Goal: Use online tool/utility: Utilize a website feature to perform a specific function

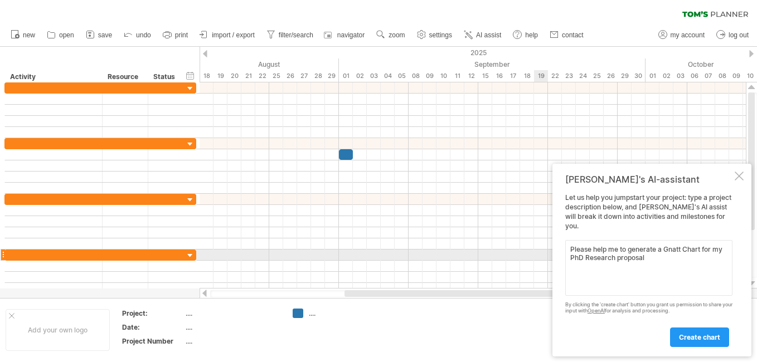
click at [622, 250] on textarea "Please help me to generate a Gnatt Chart for my PhD Research proposal" at bounding box center [648, 268] width 167 height 56
click at [630, 250] on textarea "Please help me to generate a Gnatt Chart for my PhD Research proposal" at bounding box center [648, 268] width 167 height 56
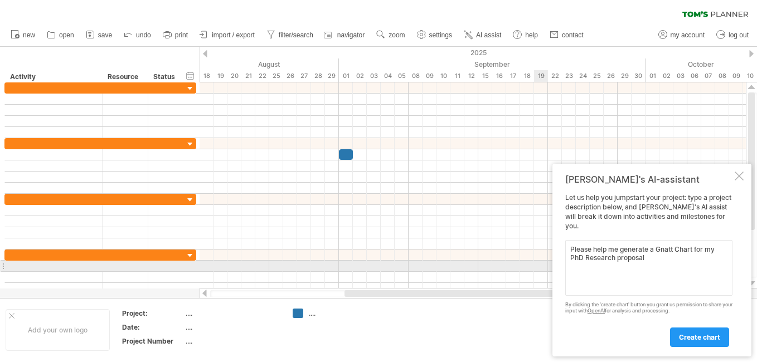
click at [653, 261] on textarea "Please help me generate a Gnatt Chart for my PhD Research proposal" at bounding box center [648, 268] width 167 height 56
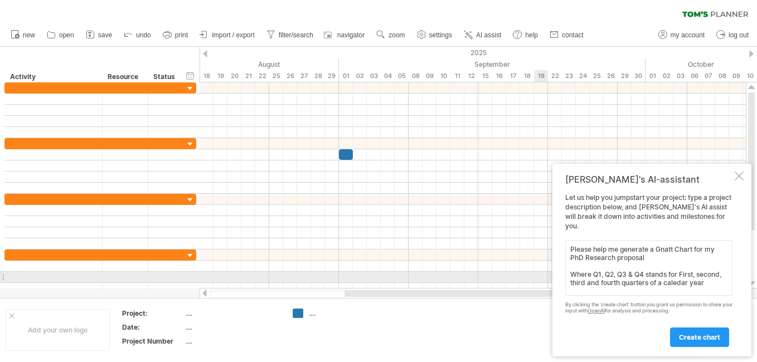
click at [578, 281] on textarea "Please help me generate a Gnatt Chart for my PhD Research proposal Where Q1, Q2…" at bounding box center [648, 268] width 167 height 56
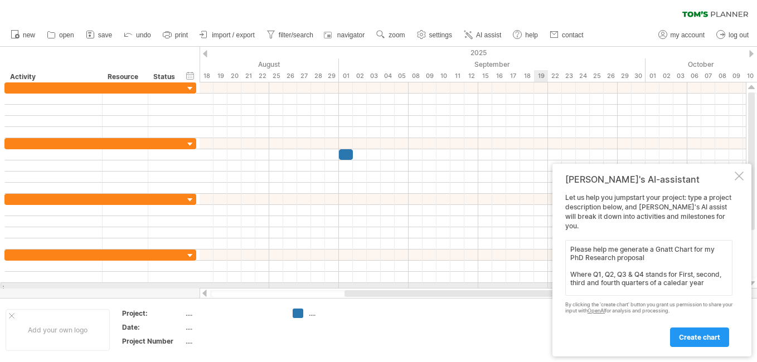
click at [672, 284] on textarea "Please help me generate a Gnatt Chart for my PhD Research proposal Where Q1, Q2…" at bounding box center [648, 268] width 167 height 56
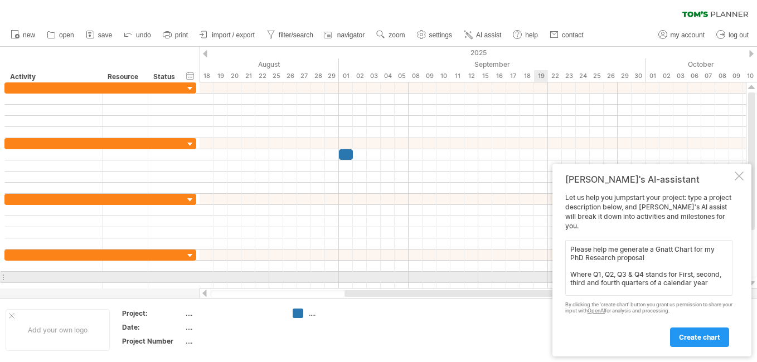
click at [661, 273] on textarea "Please help me generate a Gnatt Chart for my PhD Research proposal Where Q1, Q2…" at bounding box center [648, 268] width 167 height 56
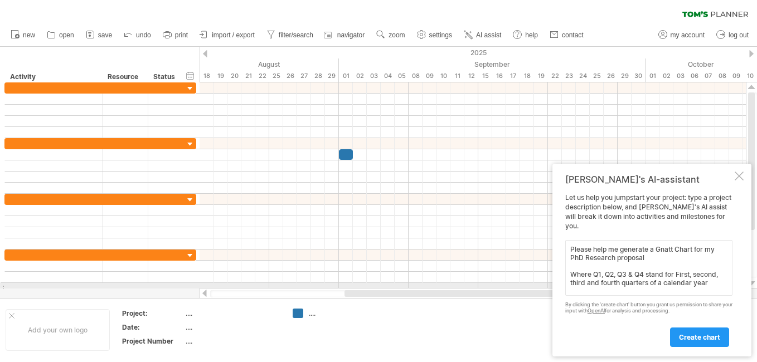
click at [705, 285] on textarea "Please help me generate a Gnatt Chart for my PhD Research proposal Where Q1, Q2…" at bounding box center [648, 268] width 167 height 56
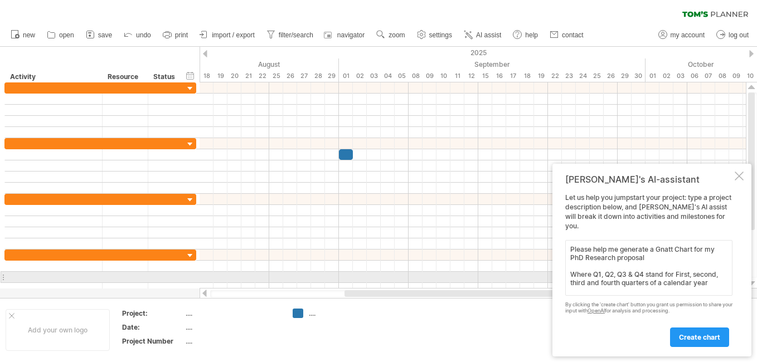
click at [686, 275] on textarea "Please help me generate a Gnatt Chart for my PhD Research proposal Where Q1, Q2…" at bounding box center [648, 268] width 167 height 56
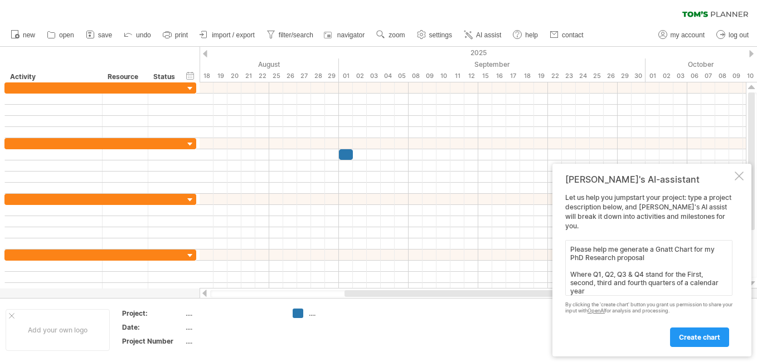
click at [622, 293] on textarea "Please help me generate a Gnatt Chart for my PhD Research proposal Where Q1, Q2…" at bounding box center [648, 268] width 167 height 56
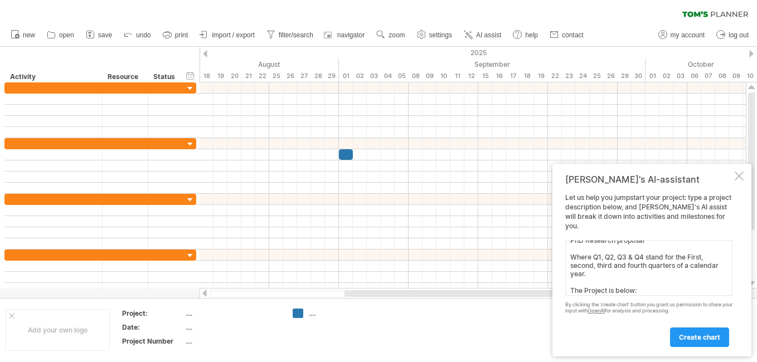
scroll to position [26, 0]
paste textarea
click at [609, 293] on textarea "Please help me generate a Gnatt Chart for my PhD Research proposal Where Q1, Q2…" at bounding box center [648, 268] width 167 height 56
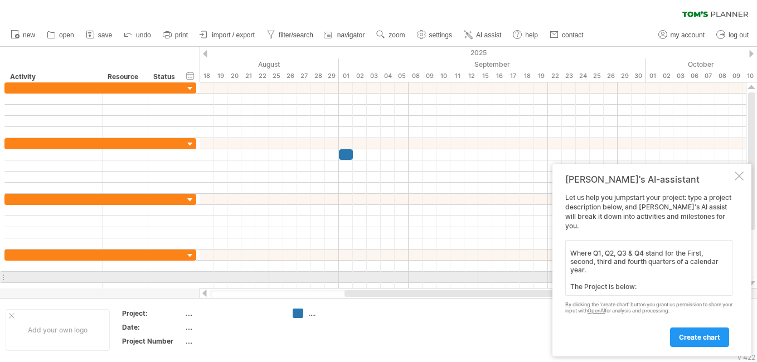
click at [654, 280] on textarea "Please help me generate a Gnatt Chart for my PhD Research proposal Where Q1, Q2…" at bounding box center [648, 268] width 167 height 56
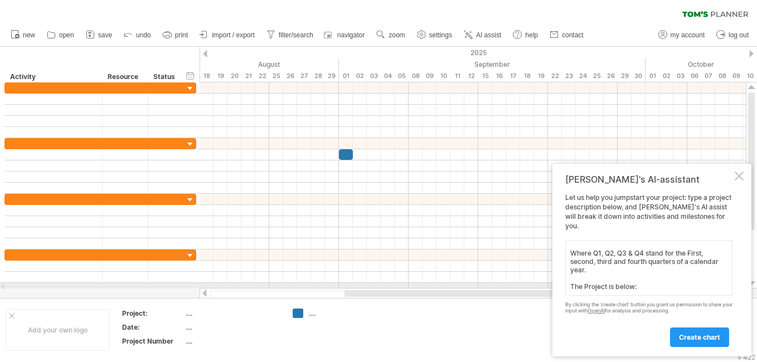
paste textarea "Phase 1: Emulsion Preparation and Baseline Testing • Q1: Literature review, pre…"
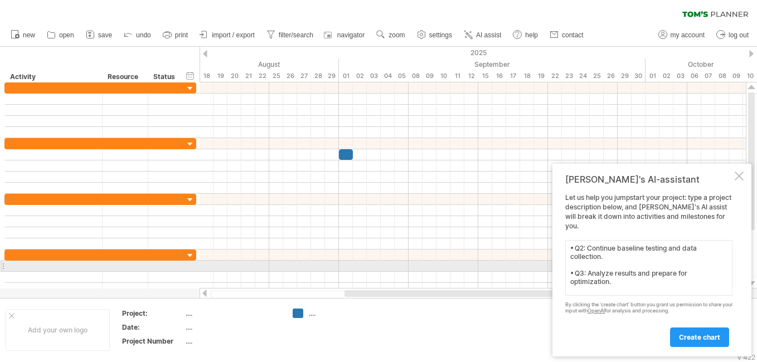
scroll to position [130, 0]
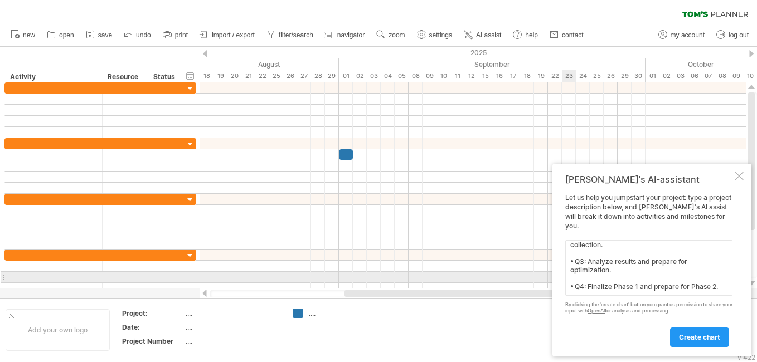
click at [719, 278] on textarea "Please help me generate a Gnatt Chart for my PhD Research proposal Where Q1, Q2…" at bounding box center [648, 268] width 167 height 56
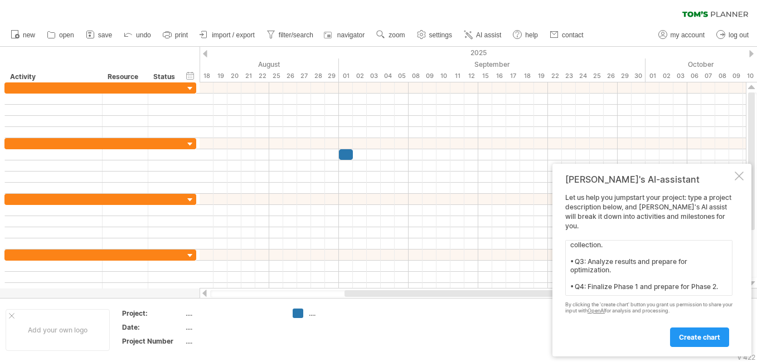
scroll to position [134, 0]
click at [585, 290] on textarea "Please help me generate a Gnatt Chart for my PhD Research proposal Where Q1, Q2…" at bounding box center [648, 268] width 167 height 56
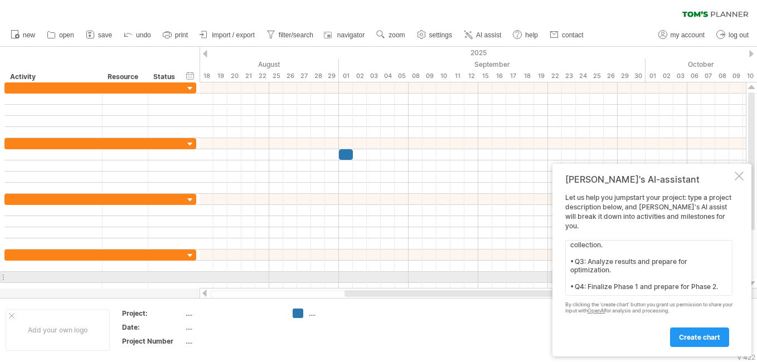
scroll to position [147, 0]
click at [576, 279] on textarea "Please help me generate a Gnatt Chart for my PhD Research proposal Where Q1, Q2…" at bounding box center [648, 268] width 167 height 56
click at [594, 283] on textarea "Please help me generate a Gnatt Chart for my PhD Research proposal Where Q1, Q2…" at bounding box center [648, 268] width 167 height 56
click at [722, 263] on textarea "Please help me generate a Gnatt Chart for my PhD Research proposal Where Q1, Q2…" at bounding box center [648, 268] width 167 height 56
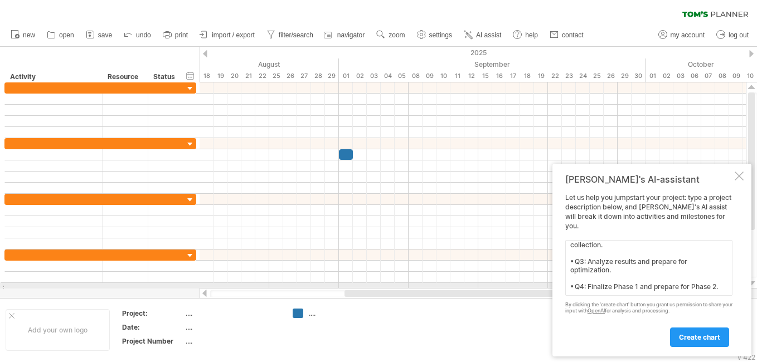
scroll to position [155, 0]
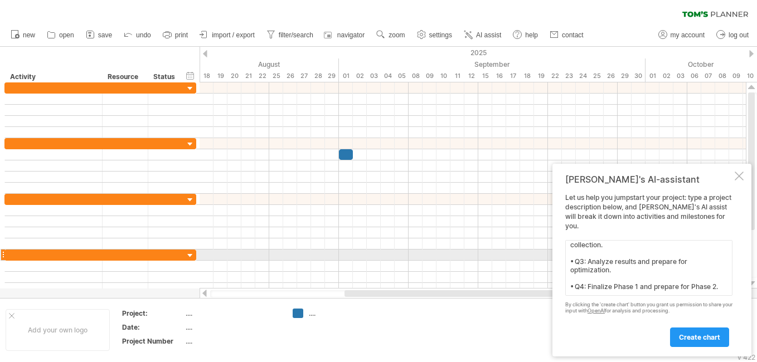
click at [602, 254] on textarea "Please help me generate a Gnatt Chart for my PhD Research proposal Where Q1, Q2…" at bounding box center [648, 268] width 167 height 56
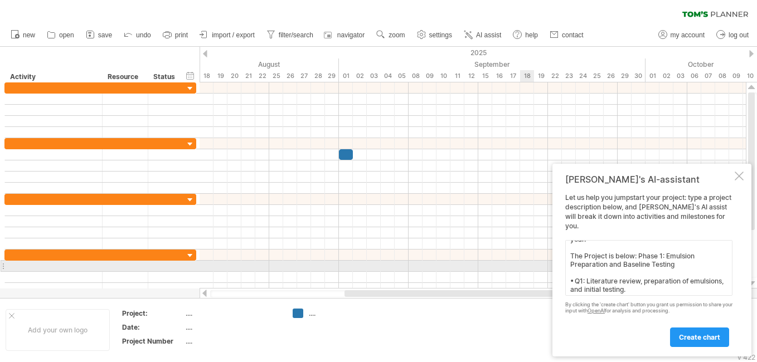
scroll to position [108, 0]
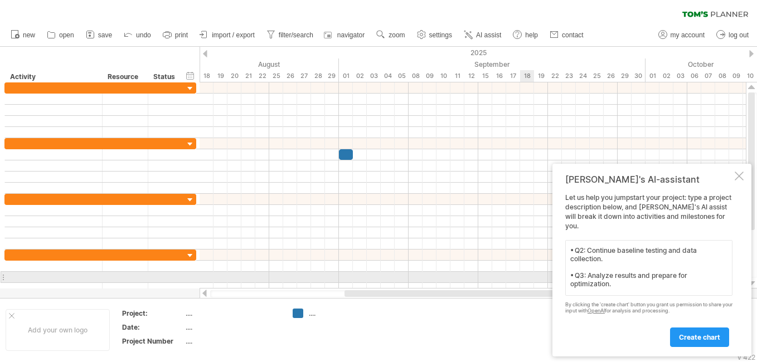
click at [609, 277] on textarea "Please help me generate a Gnatt Chart for my PhD Research proposal Where Q1, Q2…" at bounding box center [648, 268] width 167 height 56
click at [606, 280] on textarea "Please help me generate a Gnatt Chart for my PhD Research proposal Where Q1, Q2…" at bounding box center [648, 268] width 167 height 56
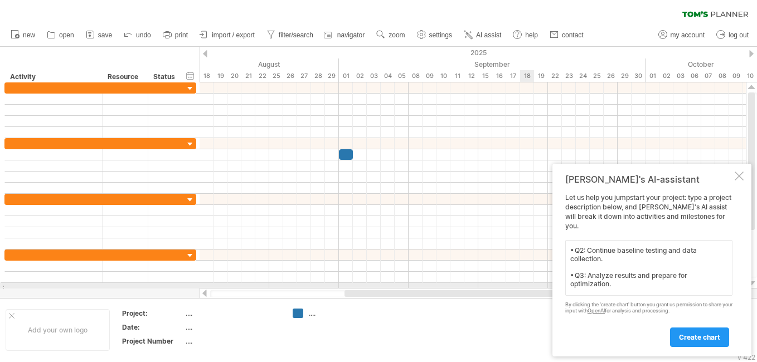
click at [601, 284] on textarea "Please help me generate a Gnatt Chart for my PhD Research proposal Where Q1, Q2…" at bounding box center [648, 268] width 167 height 56
click at [595, 284] on textarea "Please help me generate a Gnatt Chart for my PhD Research proposal Where Q1, Q2…" at bounding box center [648, 268] width 167 height 56
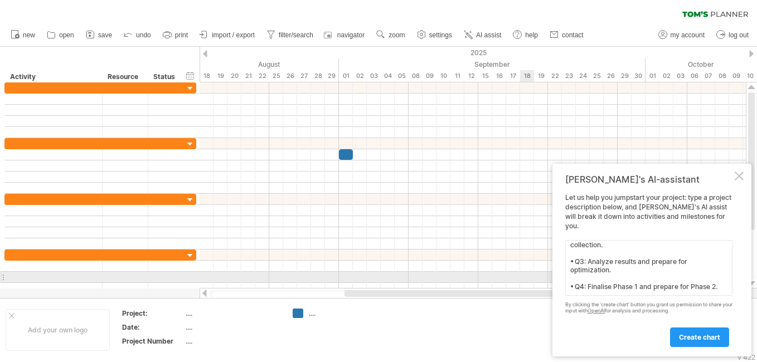
scroll to position [163, 0]
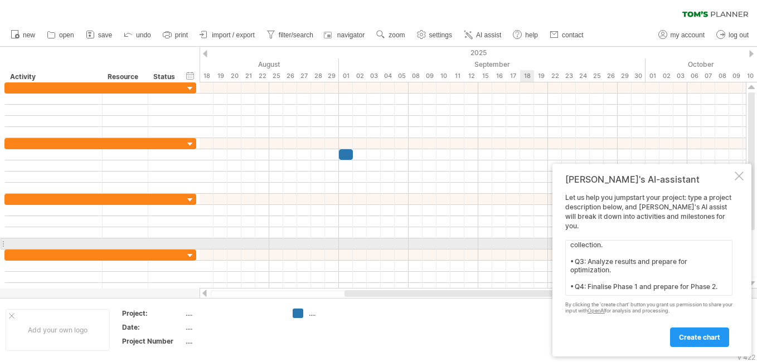
click at [608, 246] on textarea "Please help me generate a Gnatt Chart for my PhD Research proposal Where Q1, Q2…" at bounding box center [648, 268] width 167 height 56
click at [720, 249] on textarea "Please help me generate a Gnatt Chart for my PhD Research proposal Where Q1, Q2…" at bounding box center [648, 268] width 167 height 56
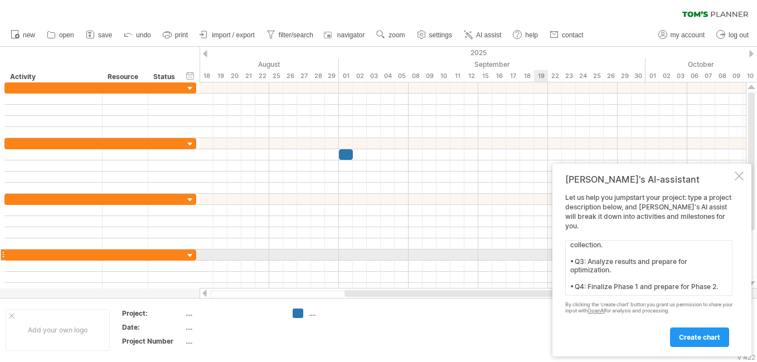
click at [595, 260] on textarea "Please help me generate a Gnatt Chart for my PhD Research proposal Where Q1, Q2…" at bounding box center [648, 268] width 167 height 56
paste textarea "Phase 2: Optimization and Hybrid Development"
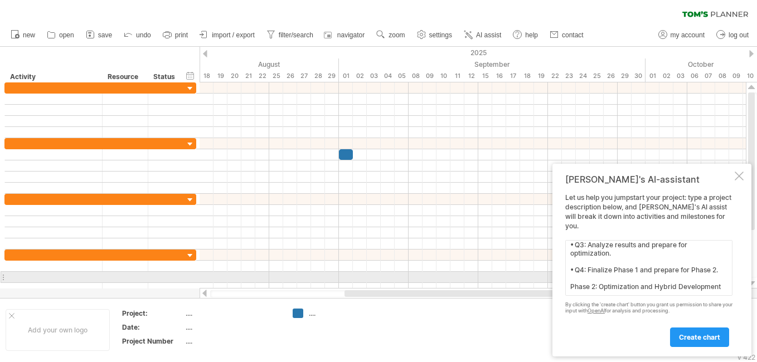
click at [620, 277] on textarea "Please help me generate a Gnatt Chart for my PhD Research proposal Where Q1, Q2…" at bounding box center [648, 268] width 167 height 56
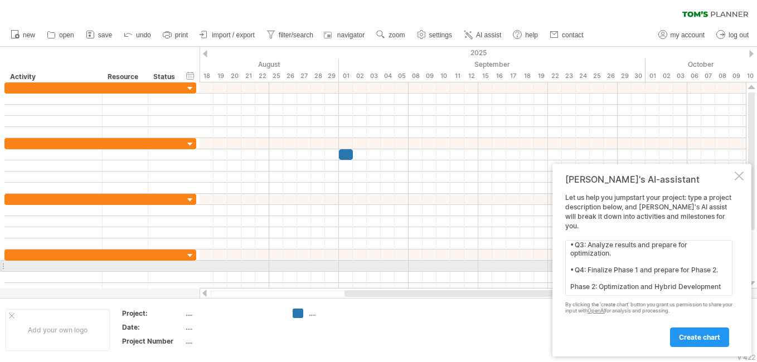
click at [630, 268] on textarea "Please help me generate a Gnatt Chart for my PhD Research proposal Where Q1, Q2…" at bounding box center [648, 268] width 167 height 56
paste textarea
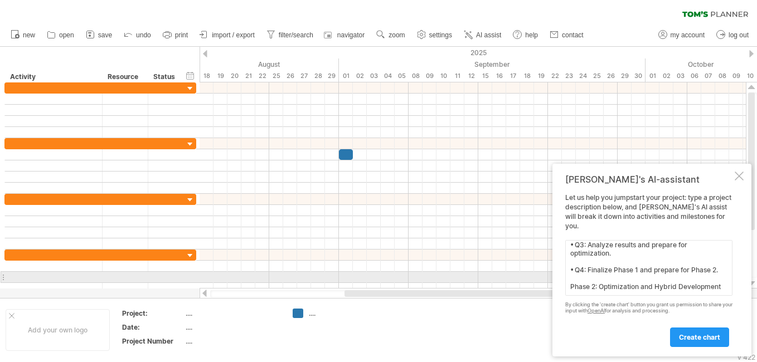
click at [585, 278] on textarea "Please help me generate a Gnatt Chart for my PhD Research proposal Where Q1, Q2…" at bounding box center [648, 268] width 167 height 56
click at [615, 266] on textarea "Please help me generate a Gnatt Chart for my PhD Research proposal Where Q1, Q2…" at bounding box center [648, 268] width 167 height 56
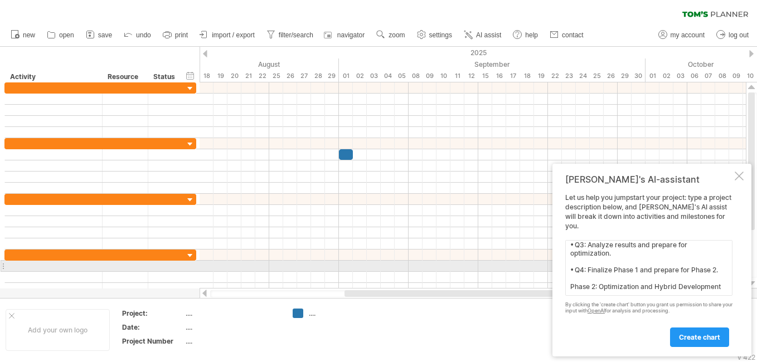
paste textarea
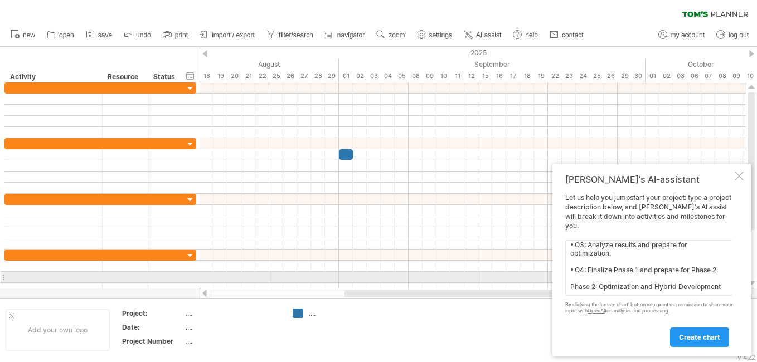
click at [589, 277] on textarea "Please help me generate a Gnatt Chart for my PhD Research proposal Where Q1, Q2…" at bounding box center [648, 268] width 167 height 56
paste textarea "• Q1: Begin optimization of synthetic demulsifiers. • Q2: Test hybrid demulsifi…"
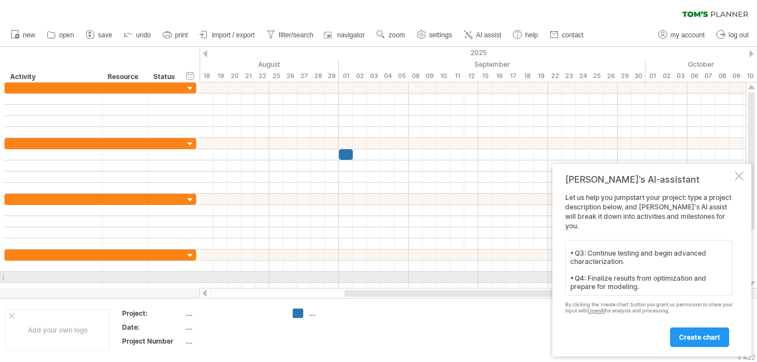
scroll to position [250, 0]
click at [659, 278] on textarea "Please help me generate a Gnatt Chart for my PhD Research proposal Where Q1, Q2…" at bounding box center [648, 268] width 167 height 56
paste textarea "3. Phase 3: Modeling and Scale-Up • Q1: Develop predictive models based on expe…"
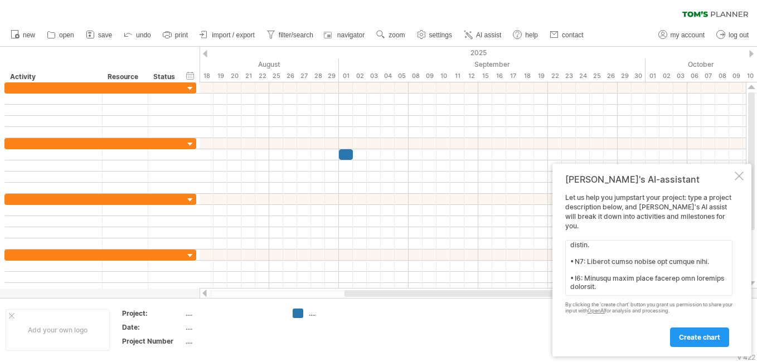
click at [608, 296] on textarea at bounding box center [648, 268] width 167 height 56
click at [614, 291] on textarea at bounding box center [648, 268] width 167 height 56
paste textarea "4. Phase 4: Analysis and Dissemination • Q1: Begin statistical analysis of all …"
type textarea "Loremi dolo si ametcons a Elits Doeiu tem in UtL Etdolore magnaali Enima M4, V5…"
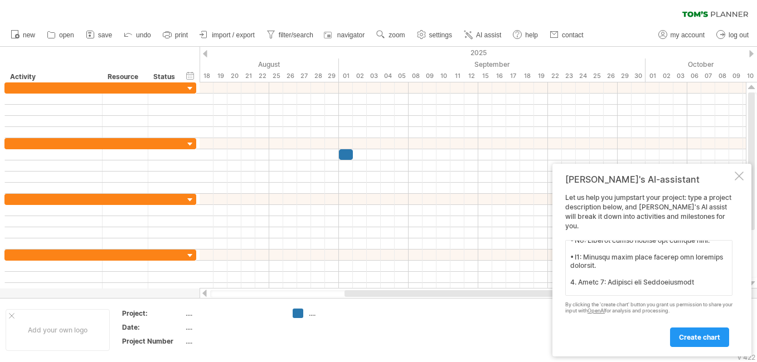
scroll to position [452, 0]
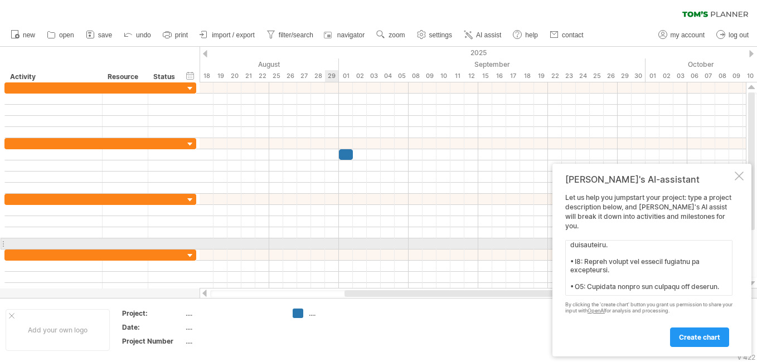
click at [672, 336] on link "create chart" at bounding box center [699, 338] width 59 height 20
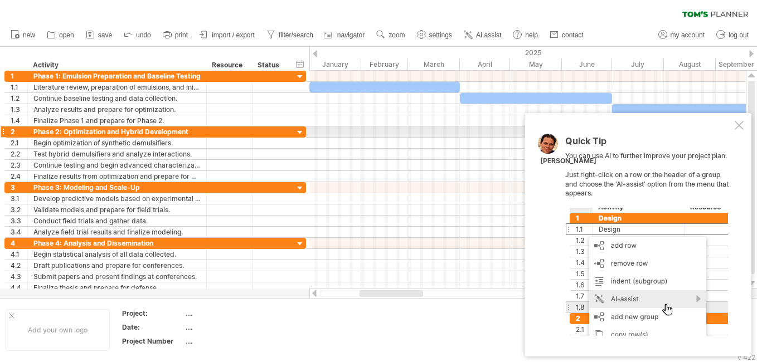
click at [739, 127] on div at bounding box center [739, 125] width 9 height 9
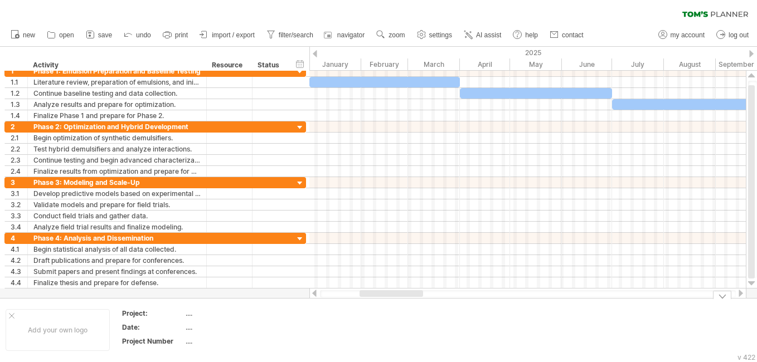
click at [739, 295] on div at bounding box center [740, 293] width 9 height 7
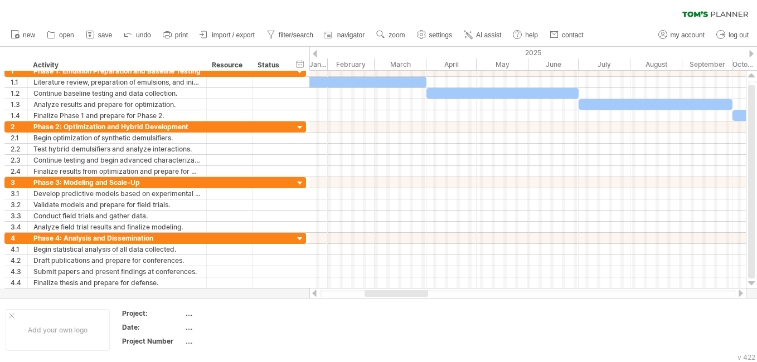
click at [739, 295] on div at bounding box center [740, 293] width 9 height 7
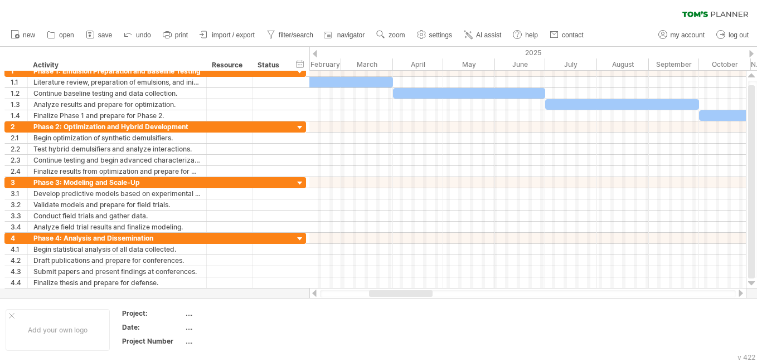
click at [739, 295] on div at bounding box center [740, 293] width 9 height 7
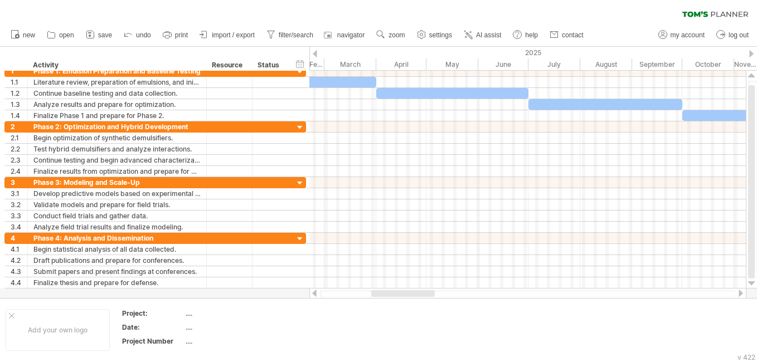
click at [739, 295] on div at bounding box center [740, 293] width 9 height 7
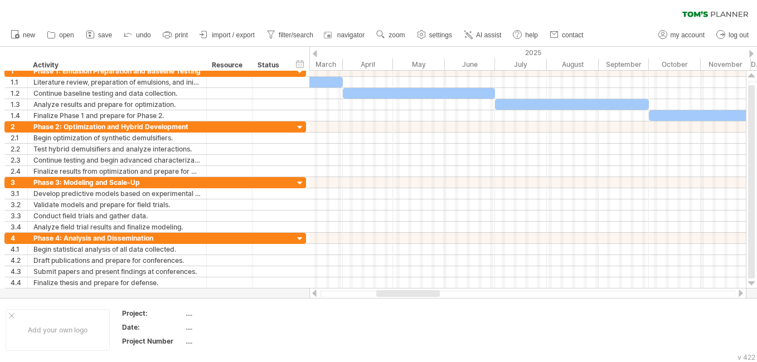
click at [739, 295] on div at bounding box center [740, 293] width 9 height 7
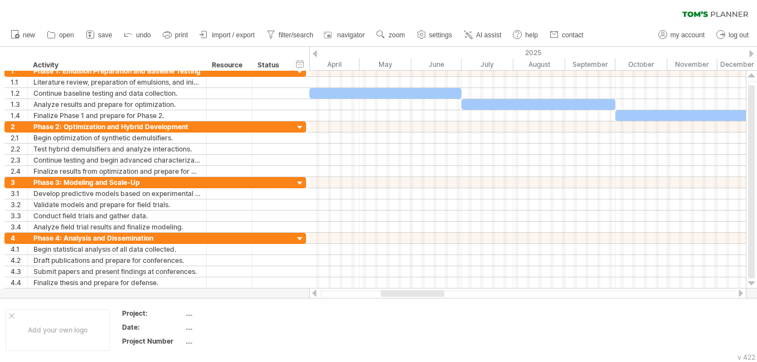
click at [739, 295] on div at bounding box center [740, 293] width 9 height 7
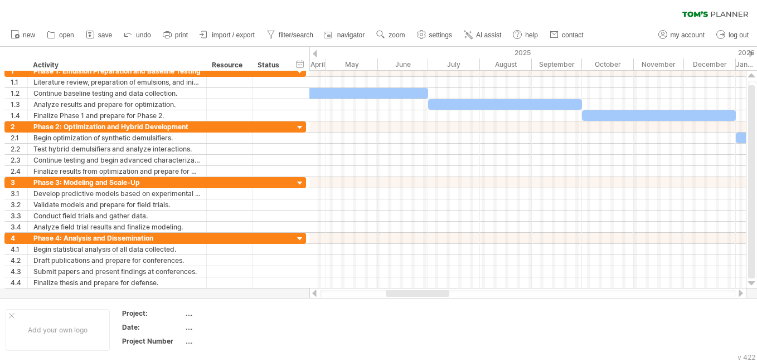
click at [739, 295] on div at bounding box center [740, 293] width 9 height 7
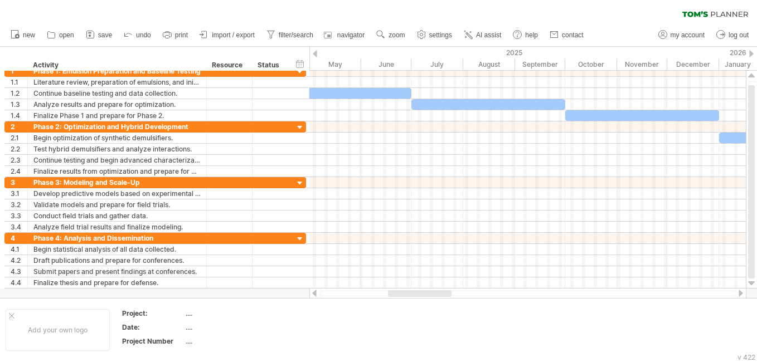
click at [739, 295] on div at bounding box center [740, 293] width 9 height 7
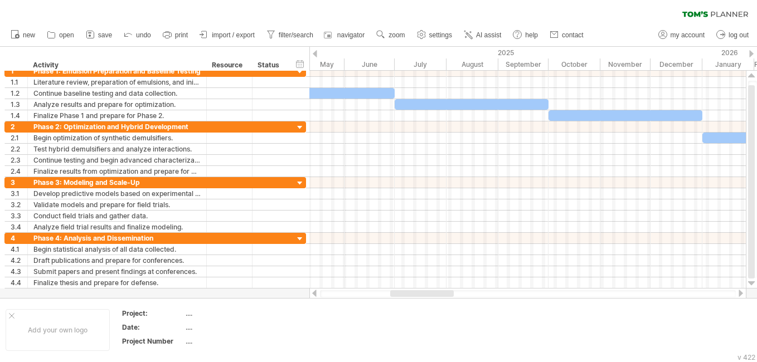
click at [739, 295] on div at bounding box center [740, 293] width 9 height 7
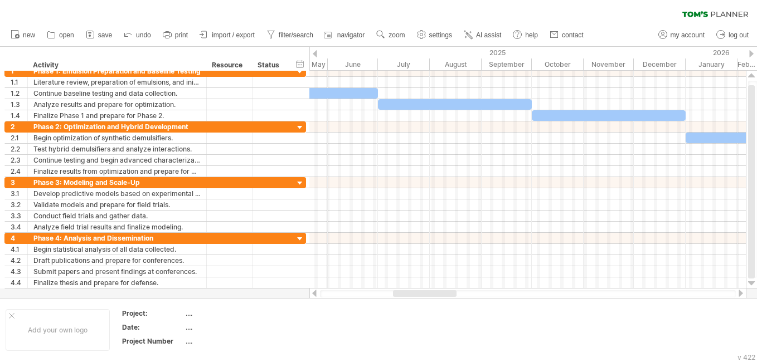
click at [739, 295] on div at bounding box center [740, 293] width 9 height 7
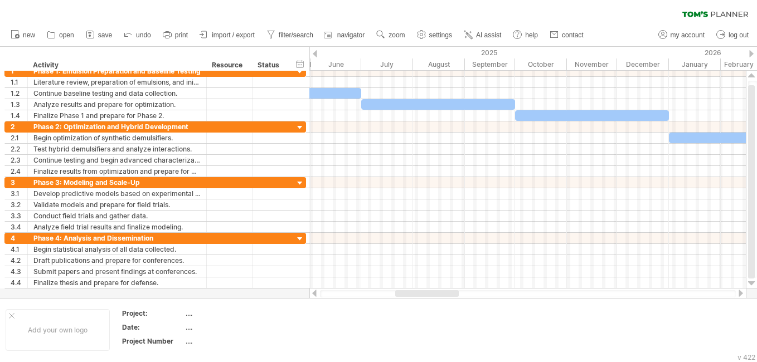
click at [739, 295] on div at bounding box center [740, 293] width 9 height 7
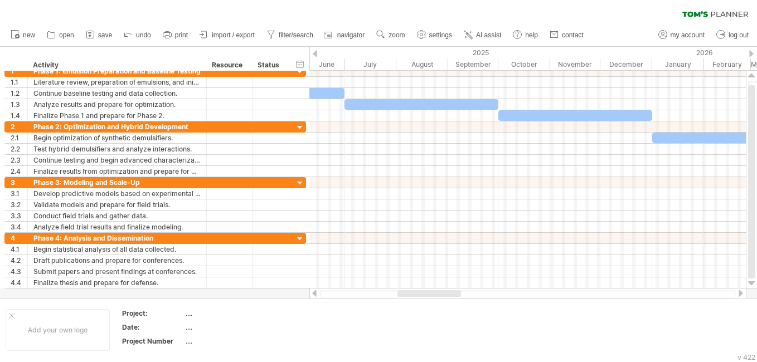
click at [739, 295] on div at bounding box center [740, 293] width 9 height 7
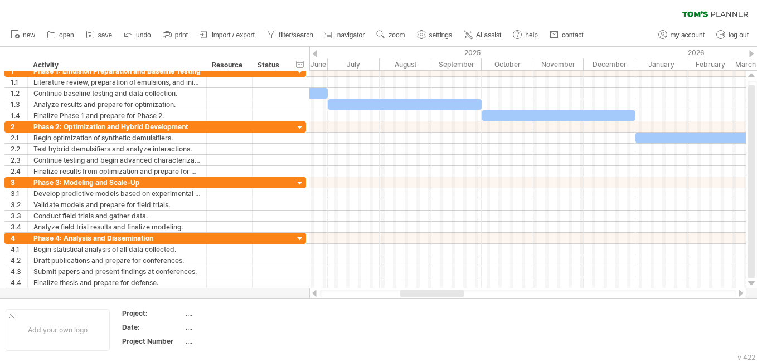
click at [739, 295] on div at bounding box center [740, 293] width 9 height 7
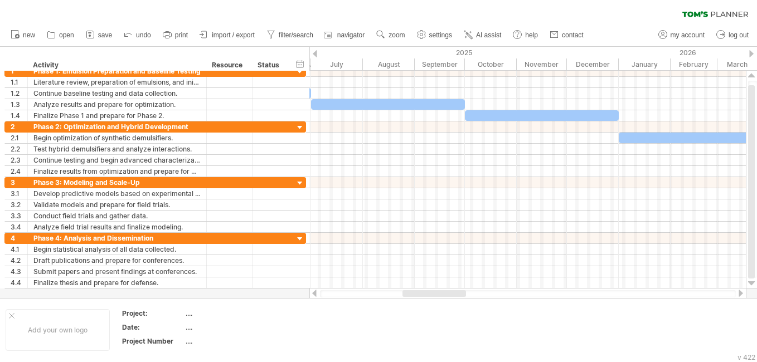
click at [739, 295] on div at bounding box center [740, 293] width 9 height 7
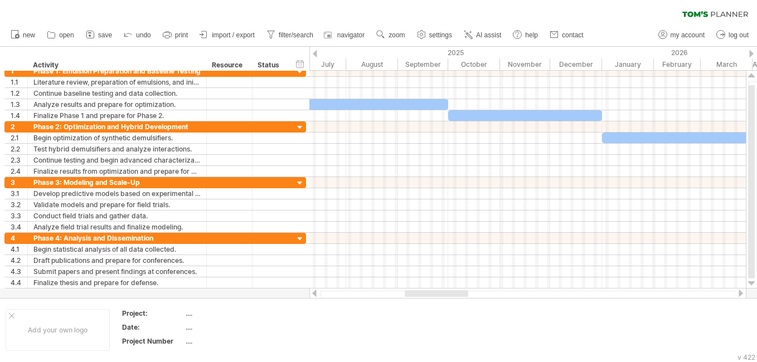
click at [739, 295] on div at bounding box center [740, 293] width 9 height 7
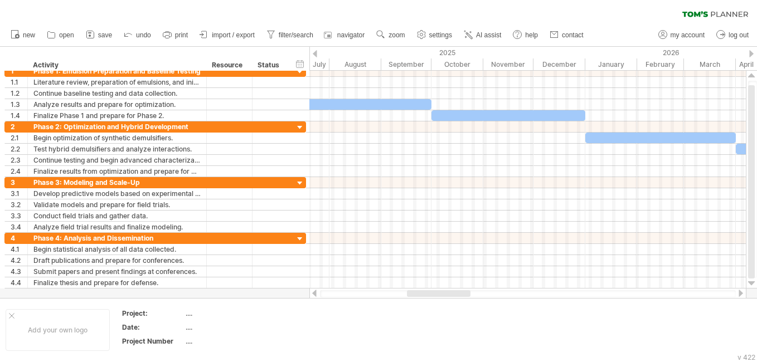
click at [739, 295] on div at bounding box center [740, 293] width 9 height 7
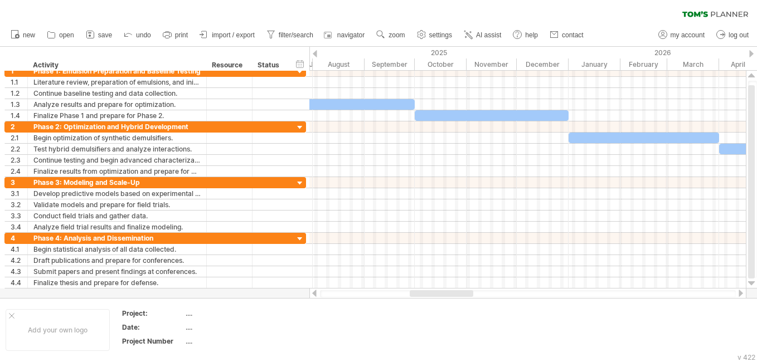
click at [739, 295] on div at bounding box center [740, 293] width 9 height 7
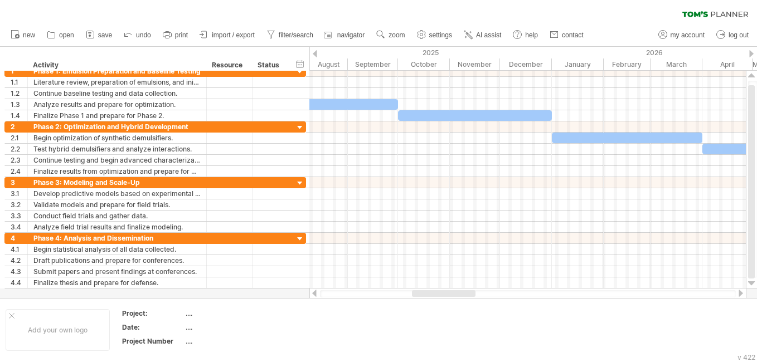
click at [739, 295] on div at bounding box center [740, 293] width 9 height 7
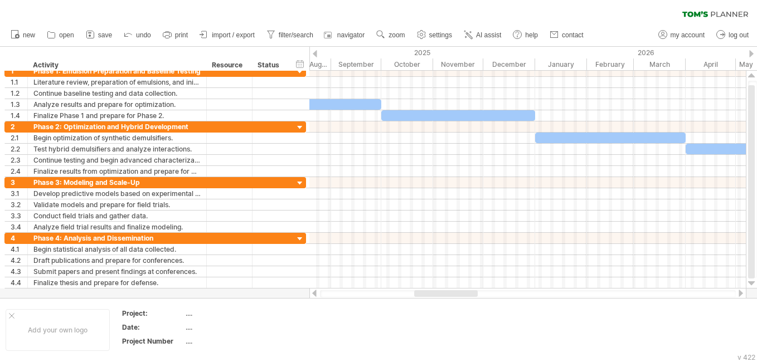
click at [739, 295] on div at bounding box center [740, 293] width 9 height 7
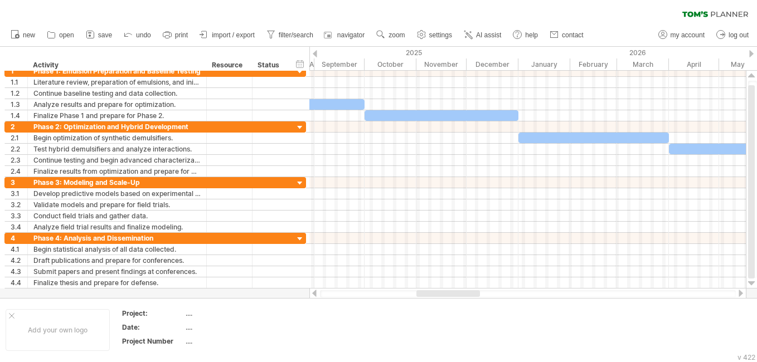
click at [739, 295] on div at bounding box center [740, 293] width 9 height 7
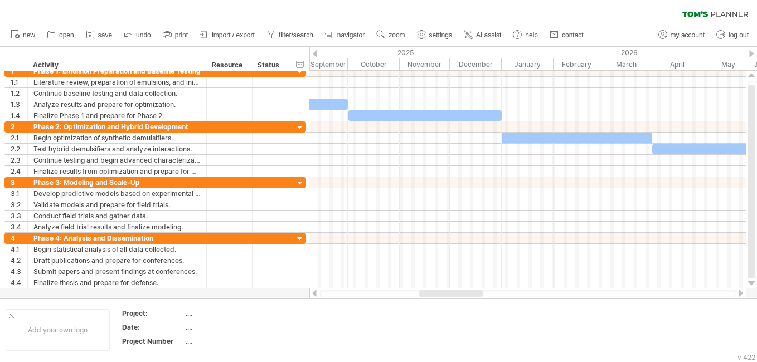
click at [739, 295] on div at bounding box center [740, 293] width 9 height 7
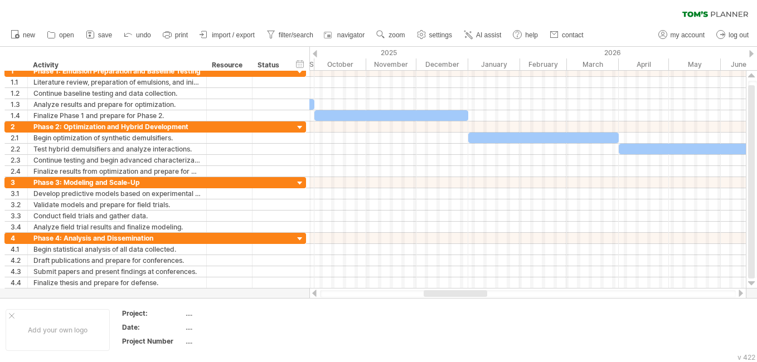
click at [739, 295] on div at bounding box center [740, 293] width 9 height 7
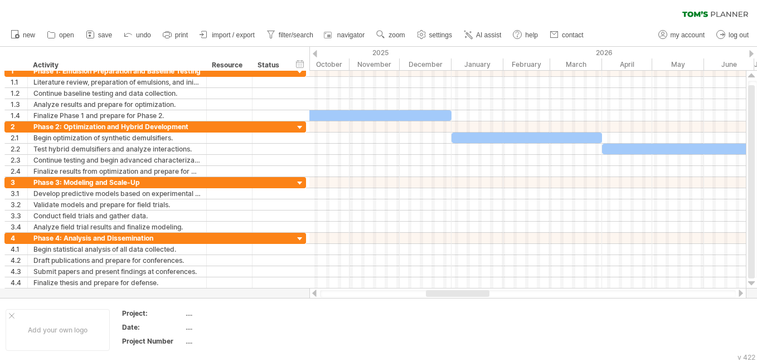
click at [739, 295] on div at bounding box center [740, 293] width 9 height 7
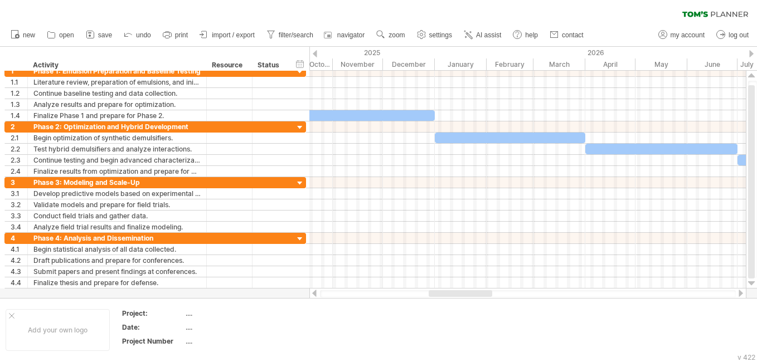
click at [739, 295] on div at bounding box center [740, 293] width 9 height 7
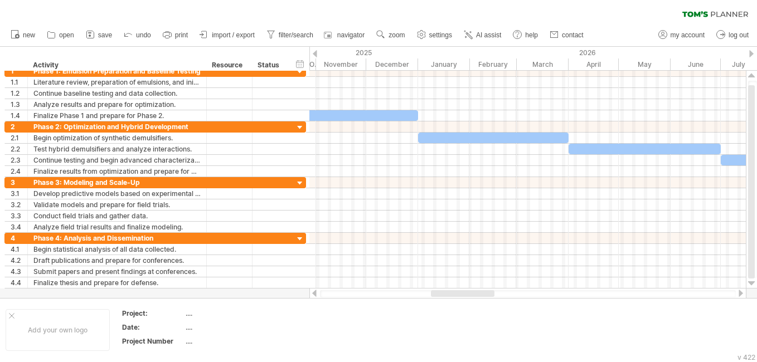
click at [739, 295] on div at bounding box center [740, 293] width 9 height 7
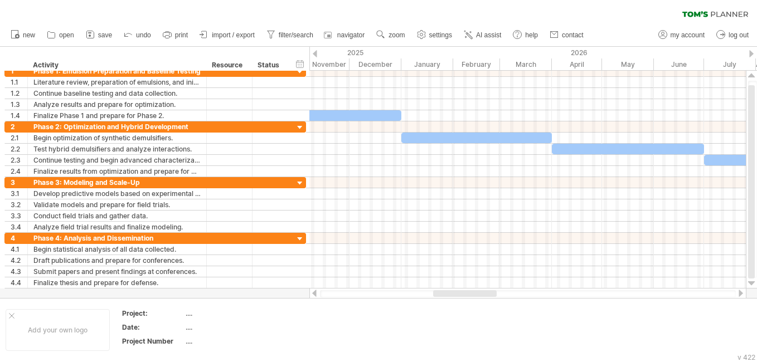
click at [739, 295] on div at bounding box center [740, 293] width 9 height 7
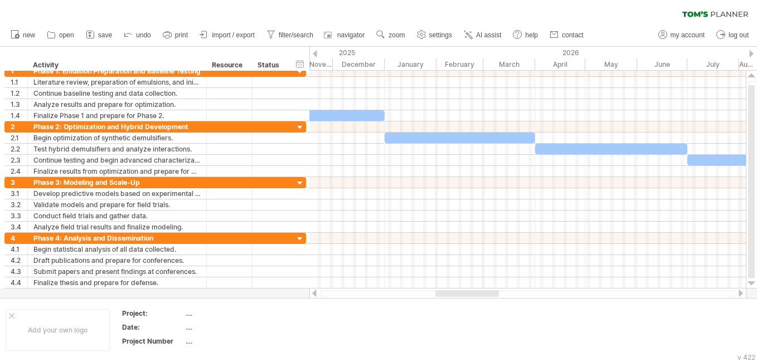
click at [739, 295] on div at bounding box center [740, 293] width 9 height 7
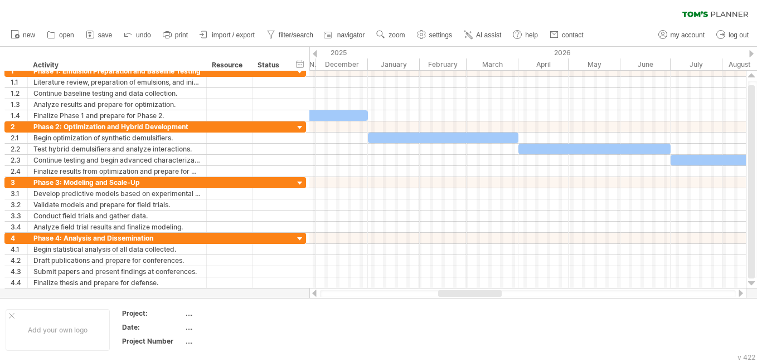
click at [739, 295] on div at bounding box center [740, 293] width 9 height 7
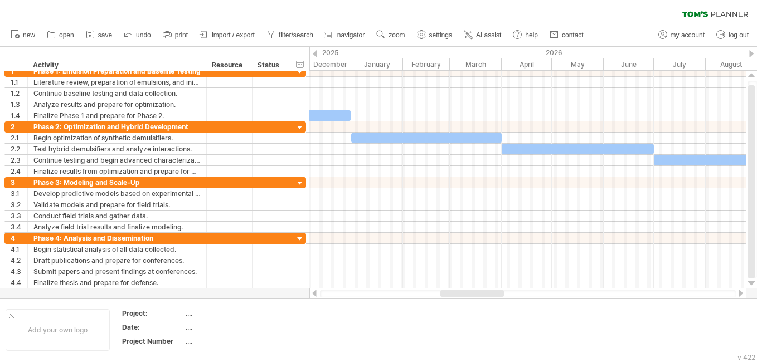
click at [739, 295] on div at bounding box center [740, 293] width 9 height 7
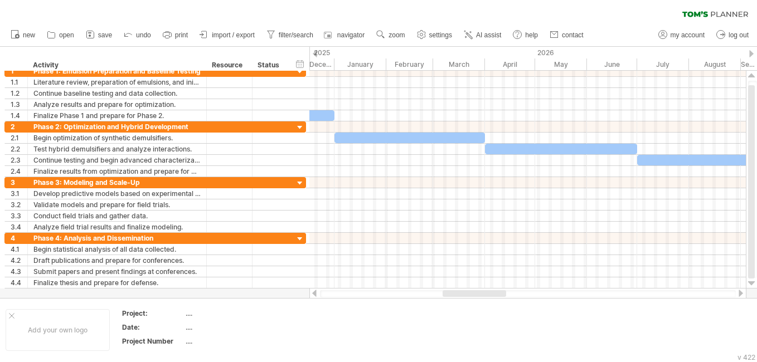
click at [739, 295] on div at bounding box center [740, 293] width 9 height 7
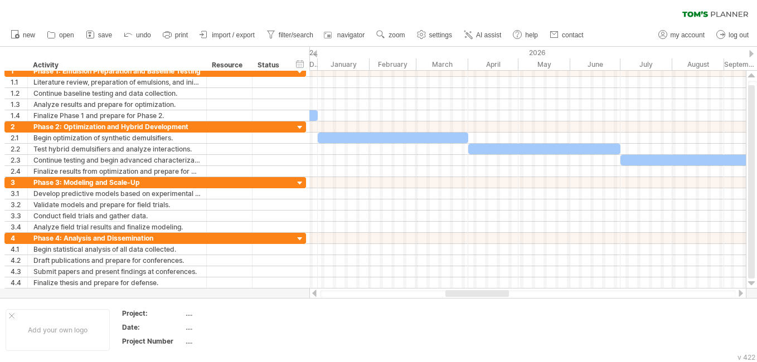
click at [739, 295] on div at bounding box center [740, 293] width 9 height 7
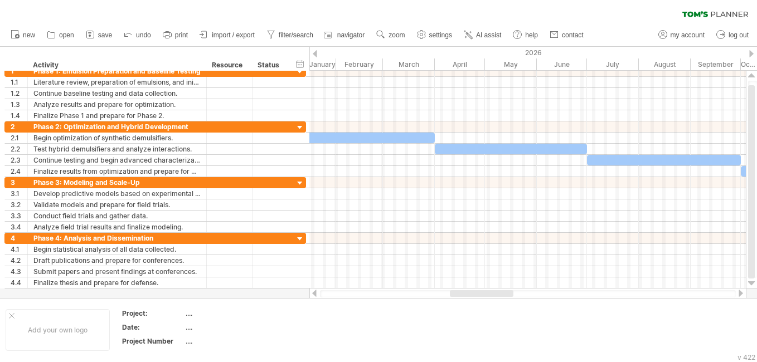
click at [739, 295] on div at bounding box center [740, 293] width 9 height 7
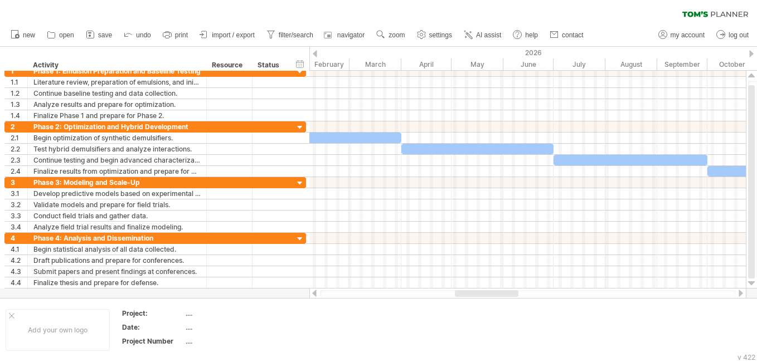
click at [739, 295] on div at bounding box center [740, 293] width 9 height 7
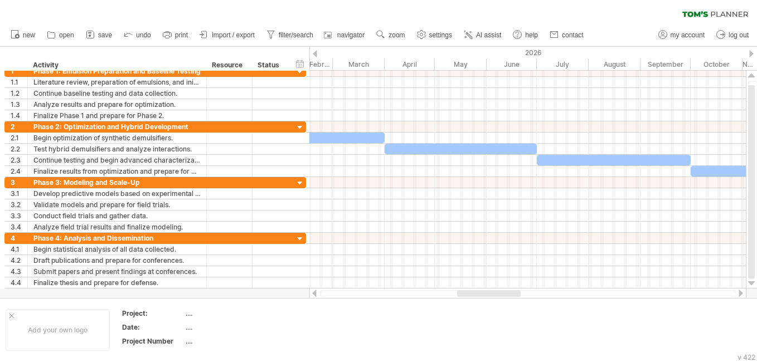
click at [739, 295] on div at bounding box center [740, 293] width 9 height 7
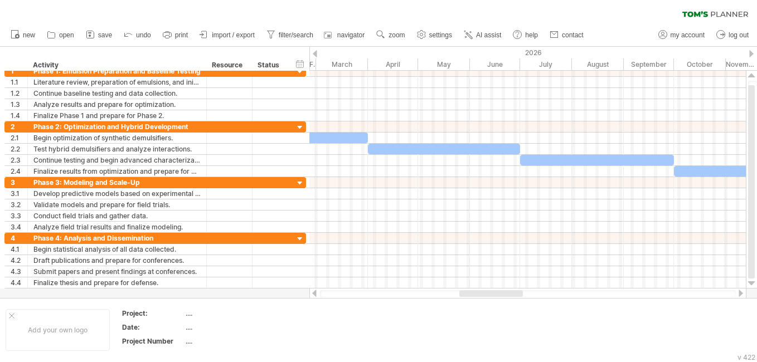
click at [739, 295] on div at bounding box center [740, 293] width 9 height 7
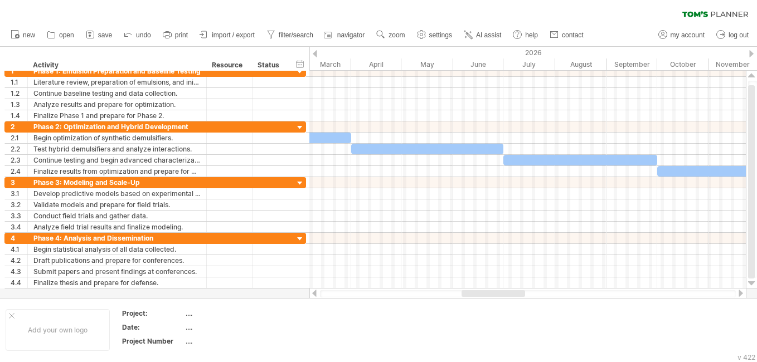
click at [739, 295] on div at bounding box center [740, 293] width 9 height 7
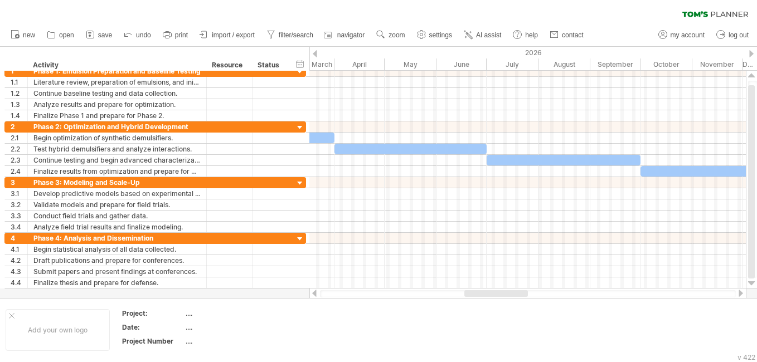
click at [739, 295] on div at bounding box center [740, 293] width 9 height 7
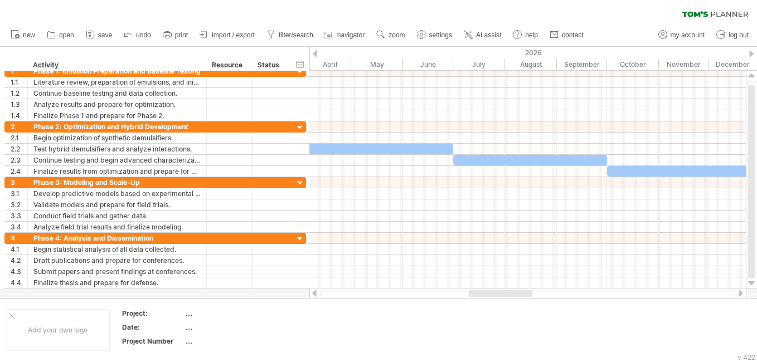
click at [739, 295] on div at bounding box center [740, 293] width 9 height 7
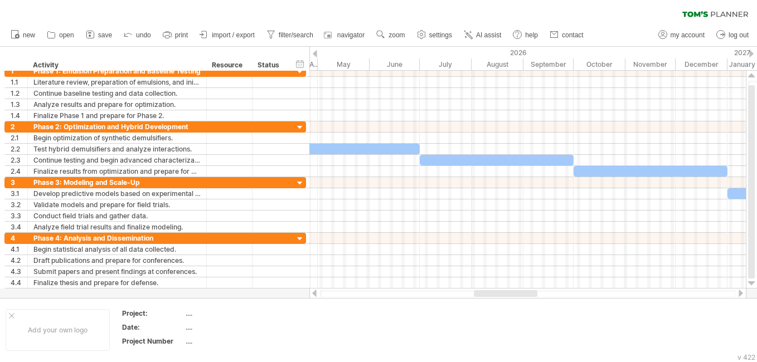
click at [739, 295] on div at bounding box center [740, 293] width 9 height 7
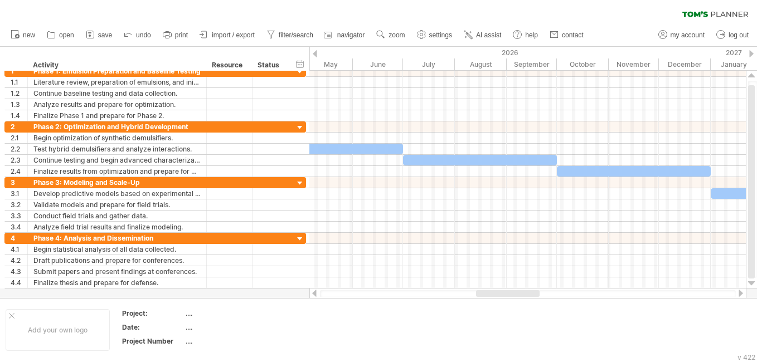
click at [739, 295] on div at bounding box center [740, 293] width 9 height 7
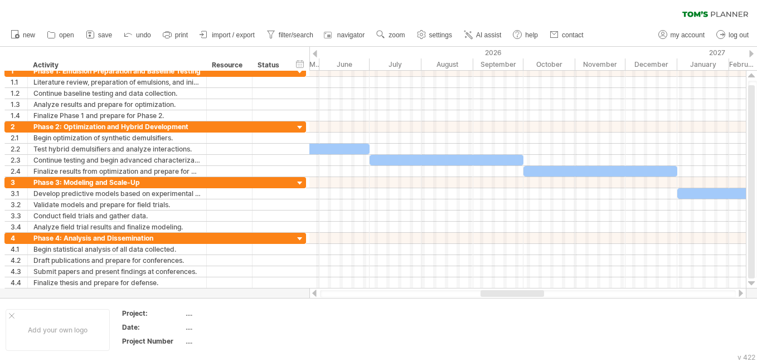
click at [739, 295] on div at bounding box center [740, 293] width 9 height 7
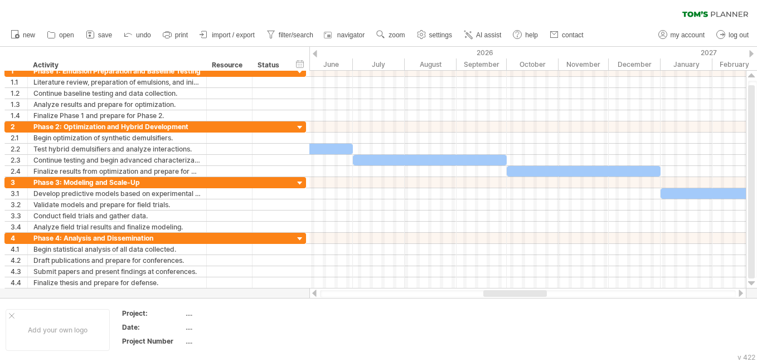
click at [739, 295] on div at bounding box center [740, 293] width 9 height 7
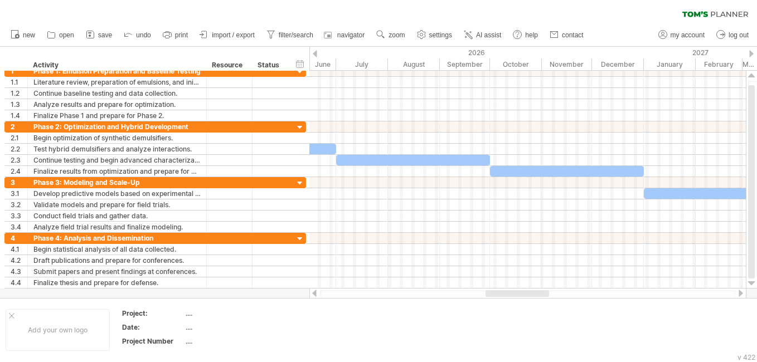
click at [739, 295] on div at bounding box center [740, 293] width 9 height 7
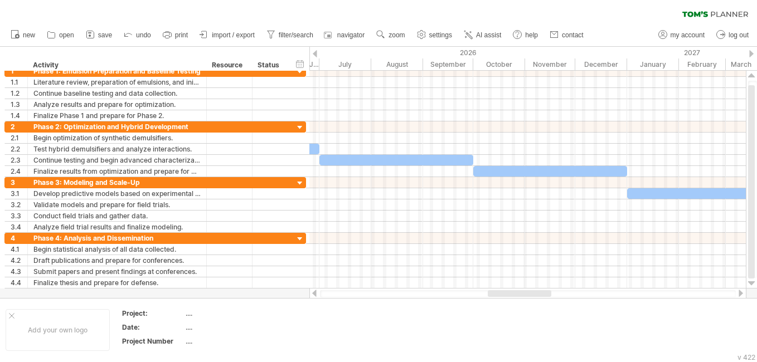
click at [739, 295] on div at bounding box center [740, 293] width 9 height 7
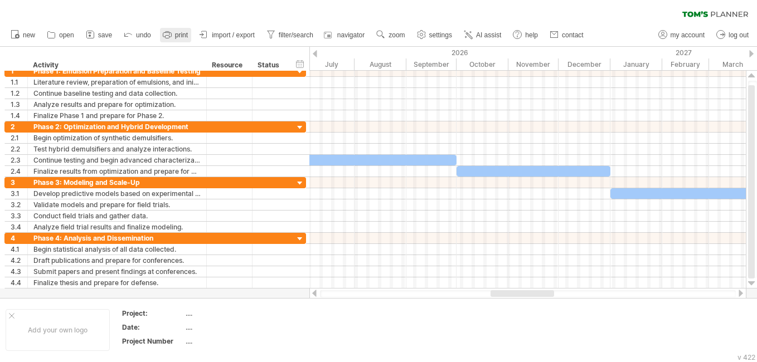
click at [168, 36] on rect at bounding box center [167, 37] width 4 height 3
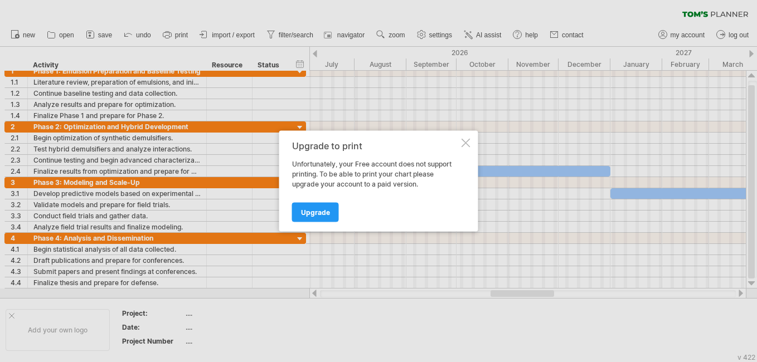
click at [466, 143] on div at bounding box center [466, 143] width 9 height 9
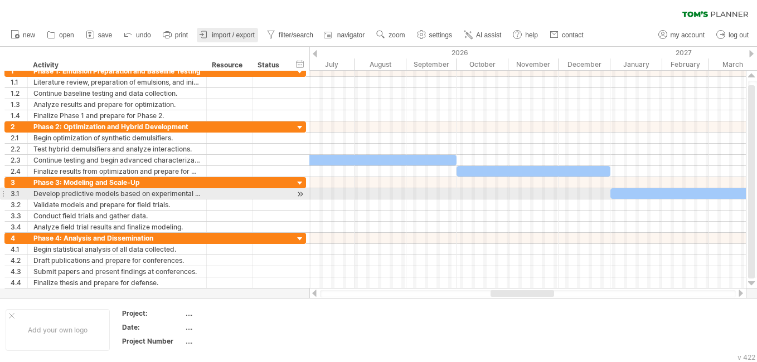
click at [216, 32] on span "import / export" at bounding box center [233, 35] width 43 height 8
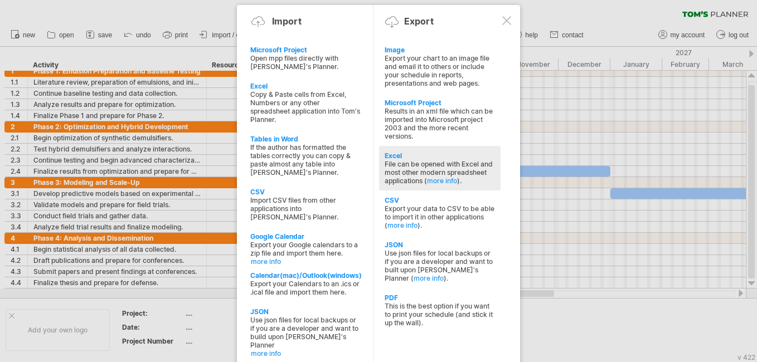
click at [425, 160] on div "File can be opened with Excel and most other modern spreadsheet applications ( …" at bounding box center [440, 172] width 110 height 25
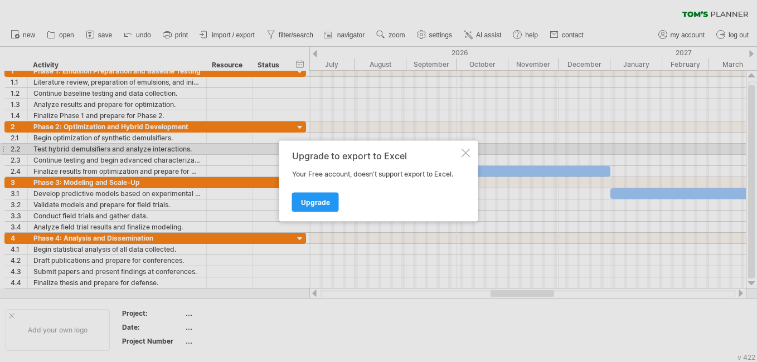
click at [469, 153] on div at bounding box center [466, 153] width 9 height 9
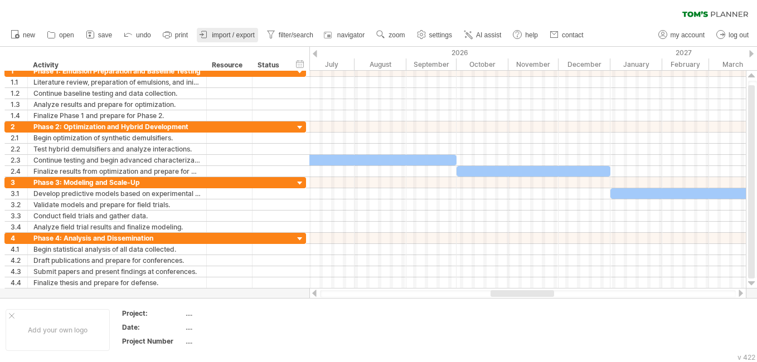
click at [227, 32] on span "import / export" at bounding box center [233, 35] width 43 height 8
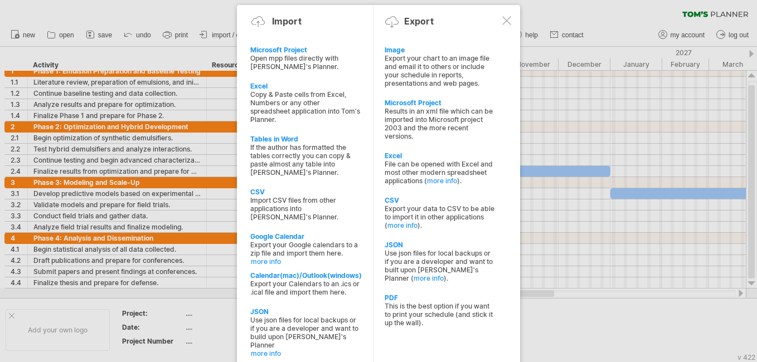
click at [410, 304] on div "This is the best option if you want to print your schedule (and stick it up the…" at bounding box center [440, 314] width 110 height 25
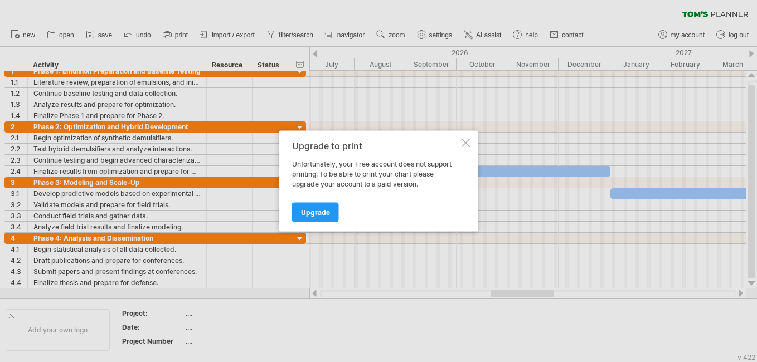
click at [310, 210] on span "Upgrade" at bounding box center [315, 212] width 29 height 8
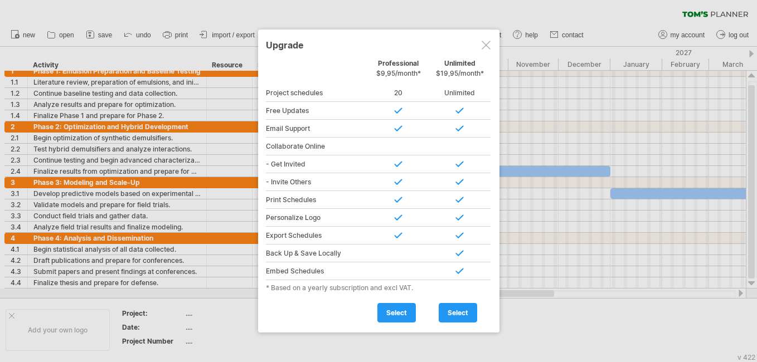
click at [486, 43] on div at bounding box center [486, 45] width 9 height 9
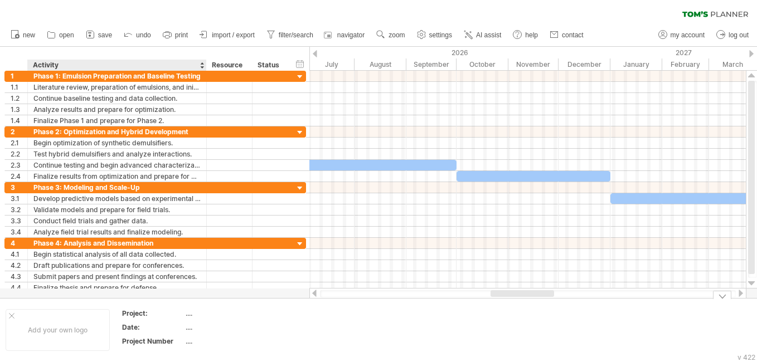
click at [188, 317] on div "...." at bounding box center [233, 313] width 94 height 9
click at [312, 294] on div at bounding box center [314, 293] width 9 height 7
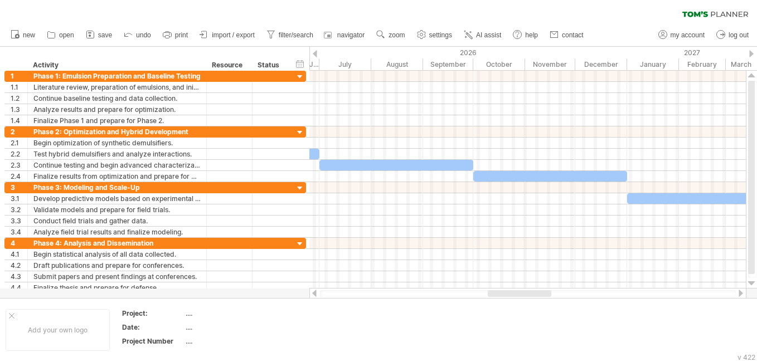
click at [312, 294] on div at bounding box center [314, 293] width 9 height 7
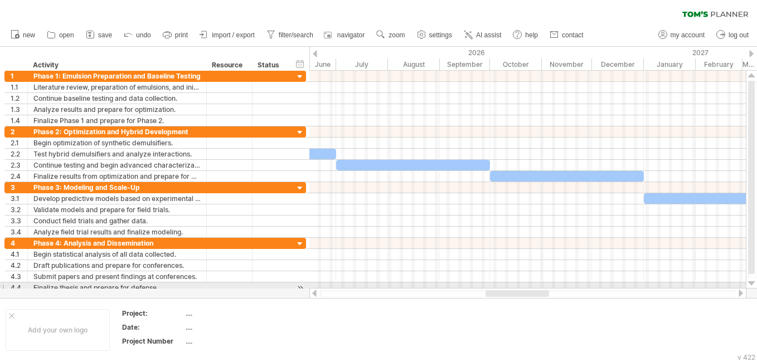
drag, startPoint x: 312, startPoint y: 294, endPoint x: 313, endPoint y: 288, distance: 6.2
click at [313, 288] on div "Trying to reach [DOMAIN_NAME] Connected again... 0% clear filter new 1" at bounding box center [378, 181] width 757 height 362
